Goal: Information Seeking & Learning: Learn about a topic

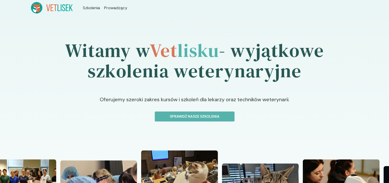
click at [60, 9] on icon at bounding box center [52, 8] width 42 height 12
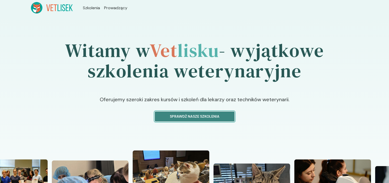
click at [205, 116] on p "Sprawdź nasze szkolenia" at bounding box center [194, 116] width 71 height 5
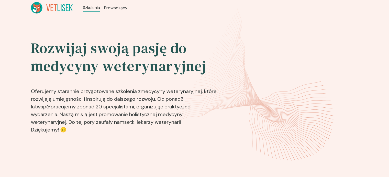
scroll to position [128, 0]
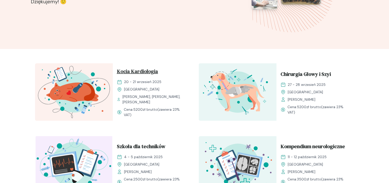
click at [141, 72] on span "Kocia Kardiologia" at bounding box center [137, 72] width 41 height 10
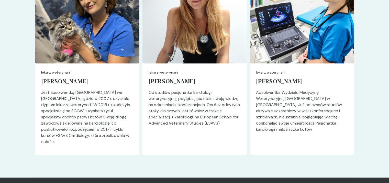
scroll to position [1125, 0]
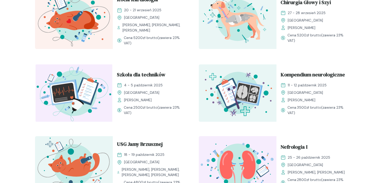
scroll to position [256, 0]
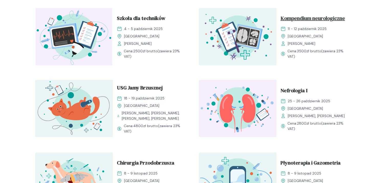
click at [296, 17] on span "Kompendium neurologiczne" at bounding box center [312, 19] width 64 height 10
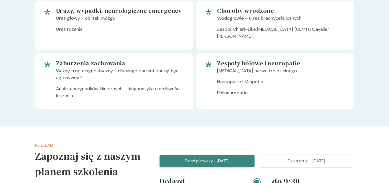
scroll to position [690, 0]
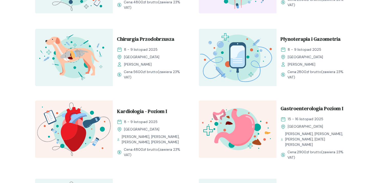
scroll to position [383, 0]
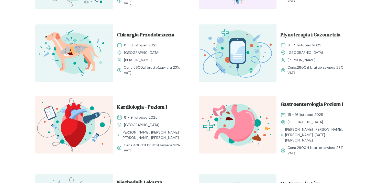
click at [296, 35] on span "Płynoterapia i Gazometria" at bounding box center [310, 36] width 60 height 10
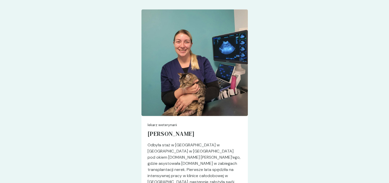
scroll to position [1253, 0]
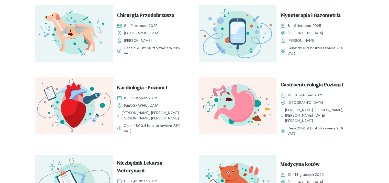
scroll to position [435, 0]
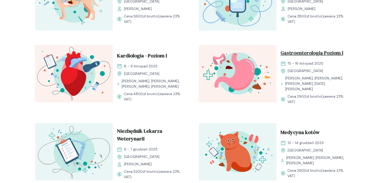
click at [285, 54] on span "Gastroenterologia Poziom I" at bounding box center [311, 54] width 63 height 10
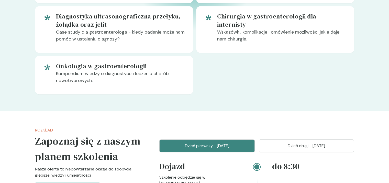
scroll to position [486, 0]
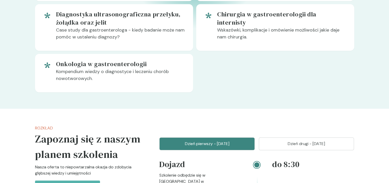
scroll to position [435, 0]
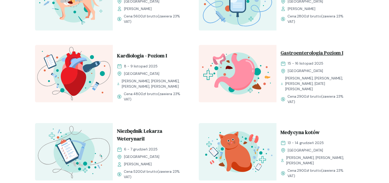
click at [299, 54] on span "Gastroenterologia Poziom I" at bounding box center [311, 54] width 63 height 10
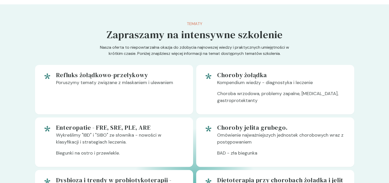
scroll to position [256, 0]
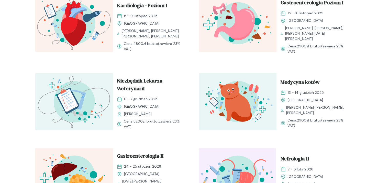
scroll to position [486, 0]
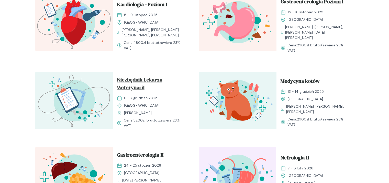
click at [140, 79] on span "Niezbędnik Lekarza WeterynariI" at bounding box center [152, 84] width 70 height 17
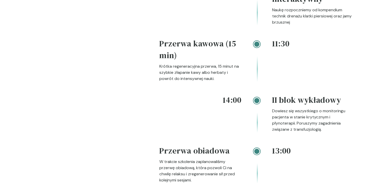
scroll to position [767, 0]
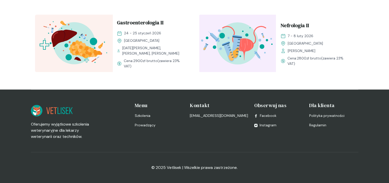
scroll to position [486, 0]
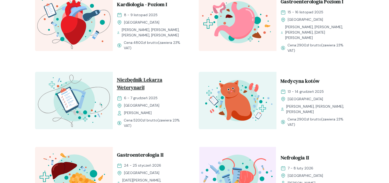
click at [139, 87] on span "Niezbędnik Lekarza WeterynariI" at bounding box center [152, 84] width 70 height 17
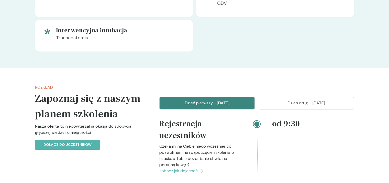
scroll to position [639, 0]
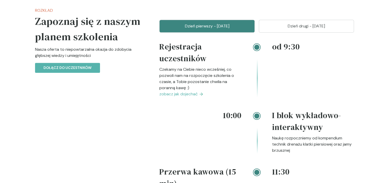
click at [301, 27] on p "Dzień drugi - [DATE]" at bounding box center [306, 26] width 83 height 6
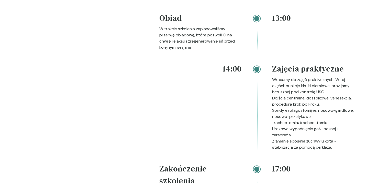
scroll to position [895, 0]
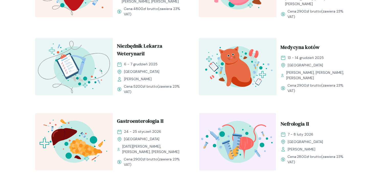
scroll to position [588, 0]
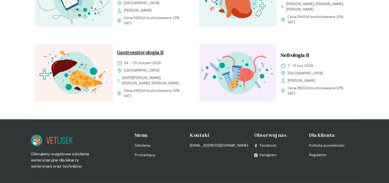
click at [120, 53] on span "Gastroenterologia II" at bounding box center [140, 53] width 47 height 10
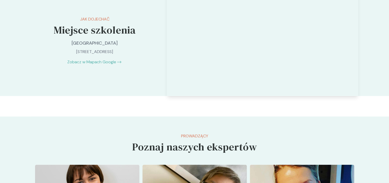
scroll to position [1176, 0]
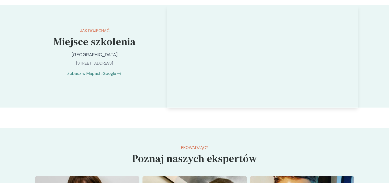
click at [106, 70] on link "Zobacz w Mapach Google" at bounding box center [91, 73] width 49 height 6
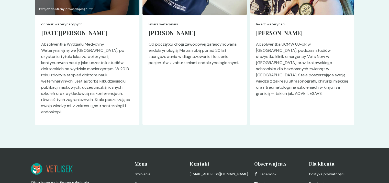
scroll to position [1483, 0]
